Goal: Transaction & Acquisition: Purchase product/service

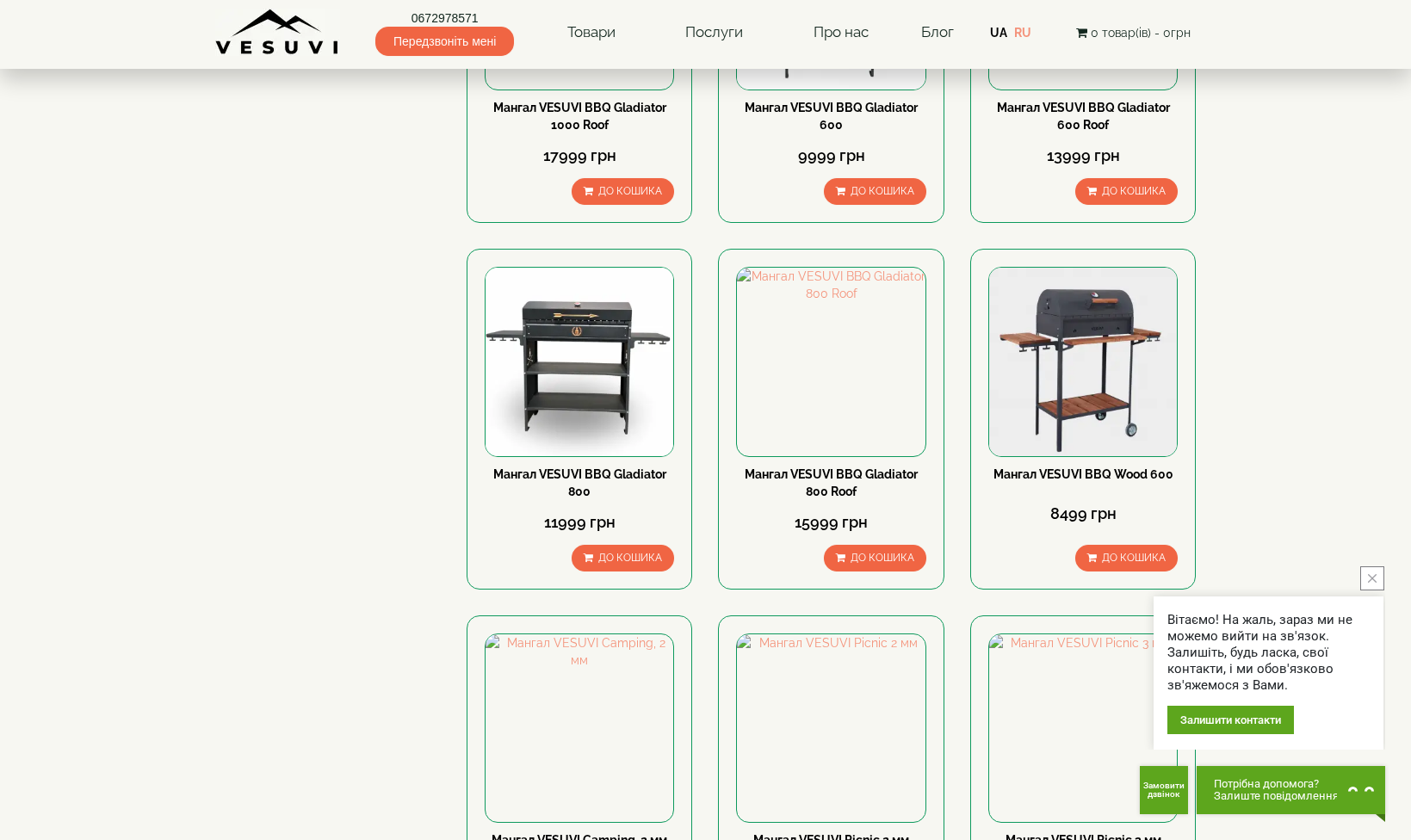
scroll to position [1906, 0]
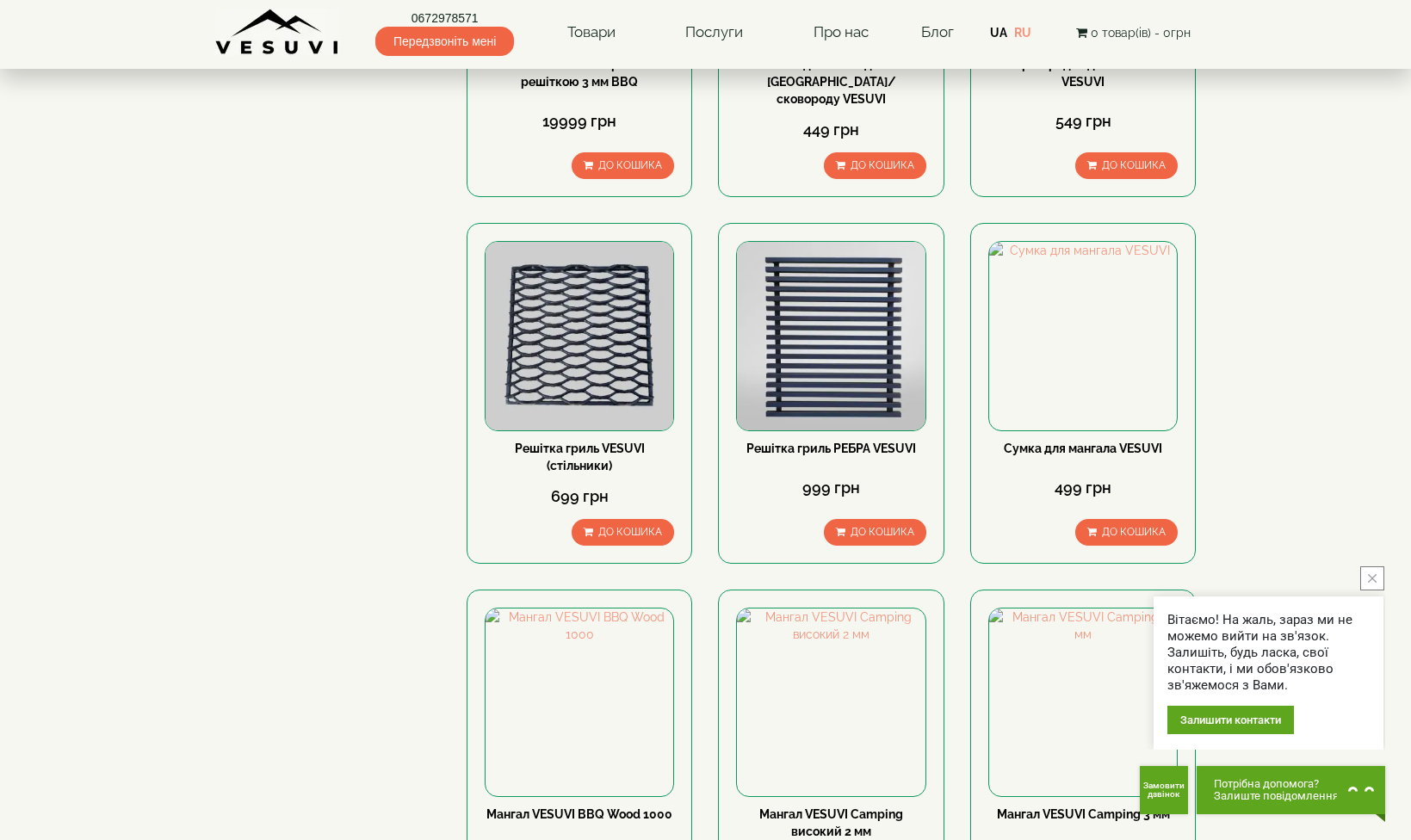
scroll to position [2063, 0]
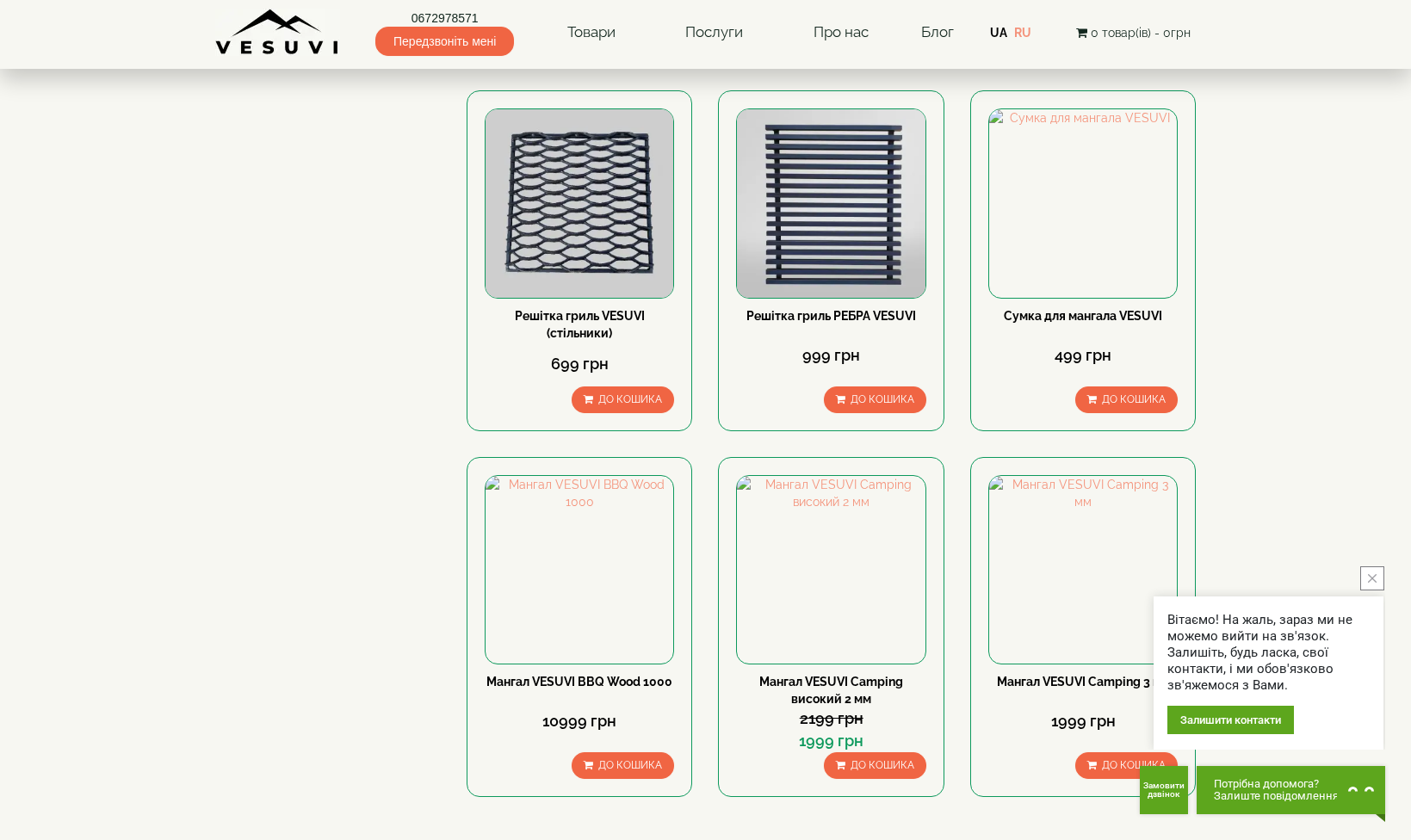
click at [814, 839] on link "3" at bounding box center [814, 850] width 24 height 18
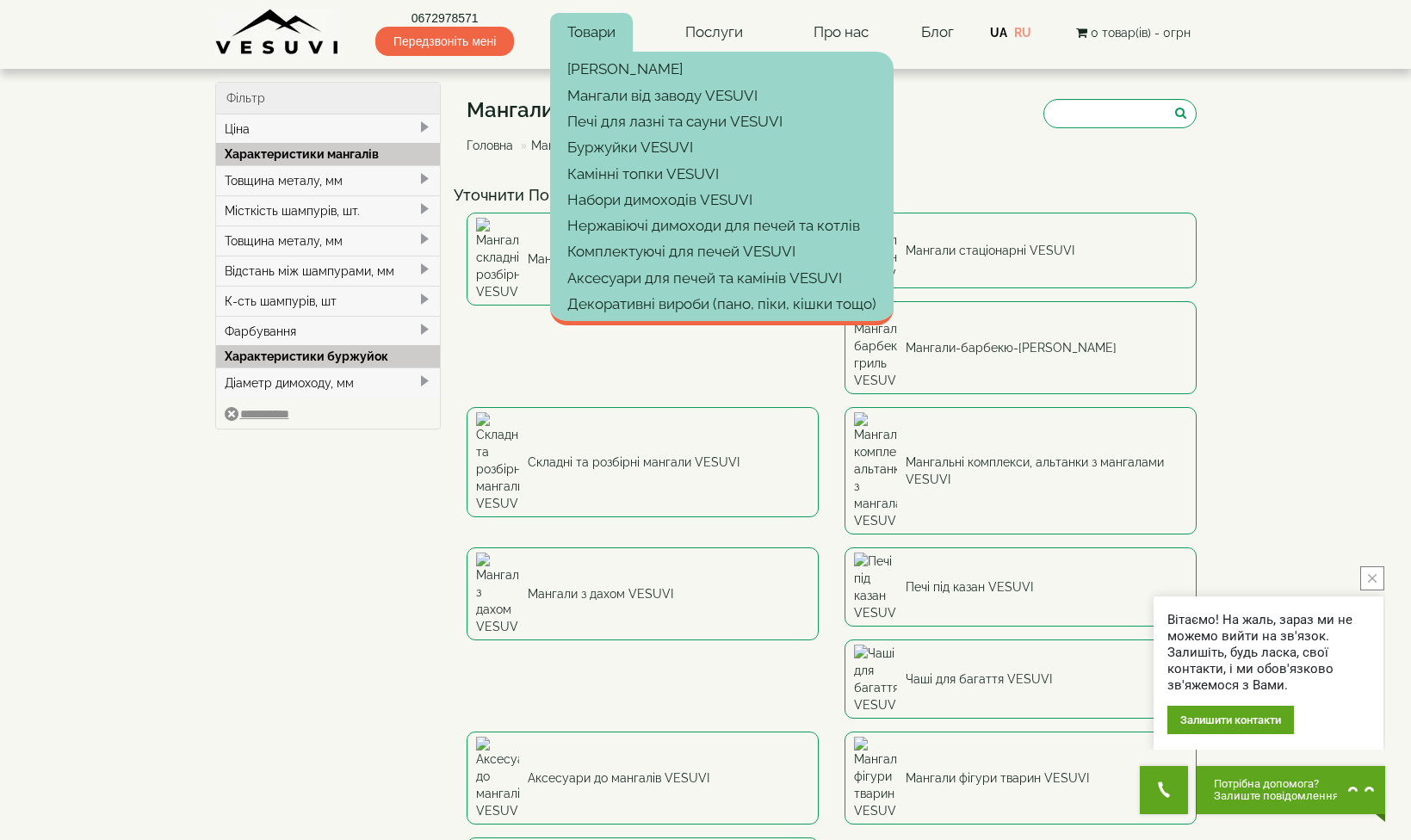
click at [599, 30] on link "Товари" at bounding box center [591, 33] width 82 height 40
click at [624, 85] on link "Мангали від заводу VESUVI" at bounding box center [722, 95] width 343 height 26
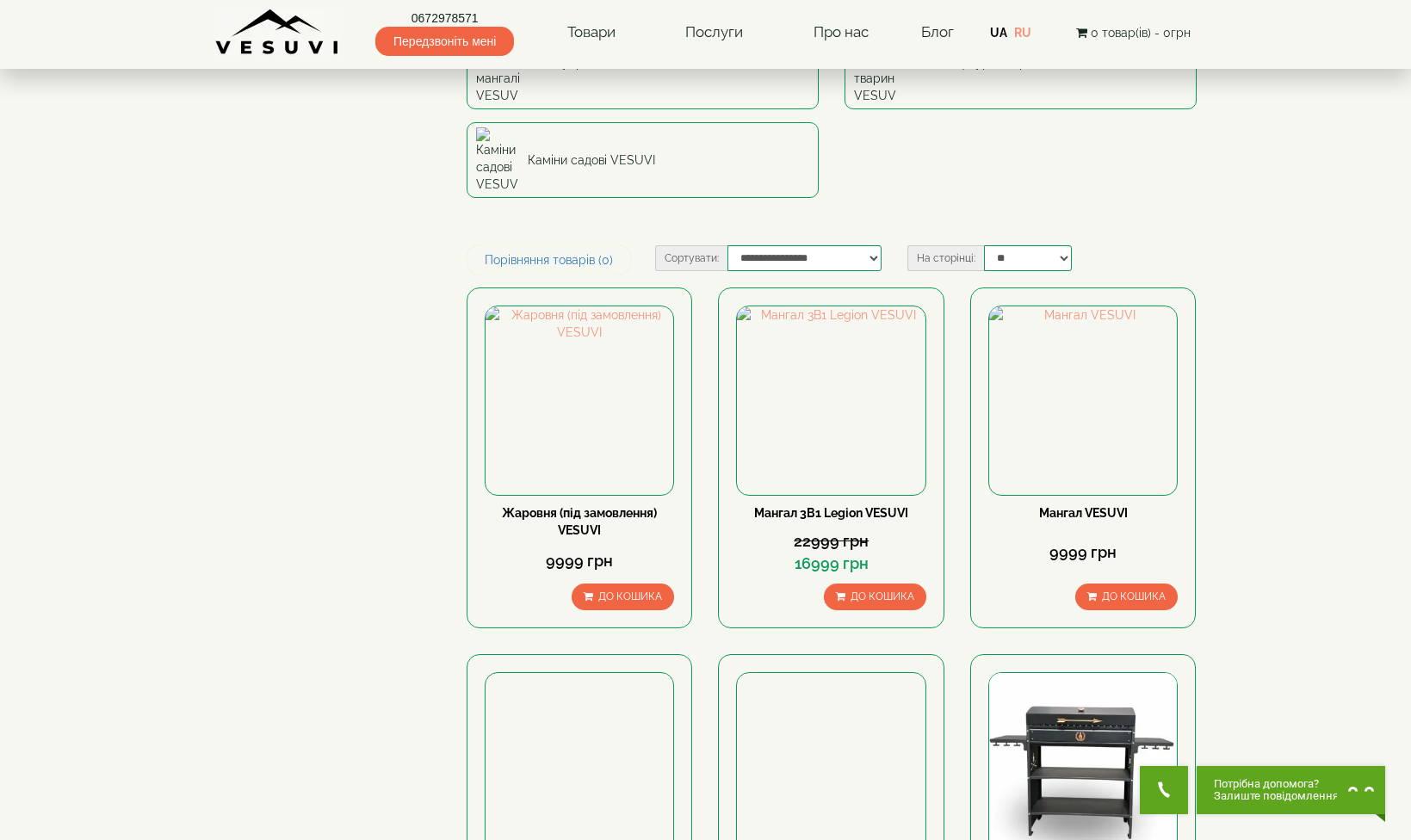
scroll to position [775, 0]
